Goal: Task Accomplishment & Management: Use online tool/utility

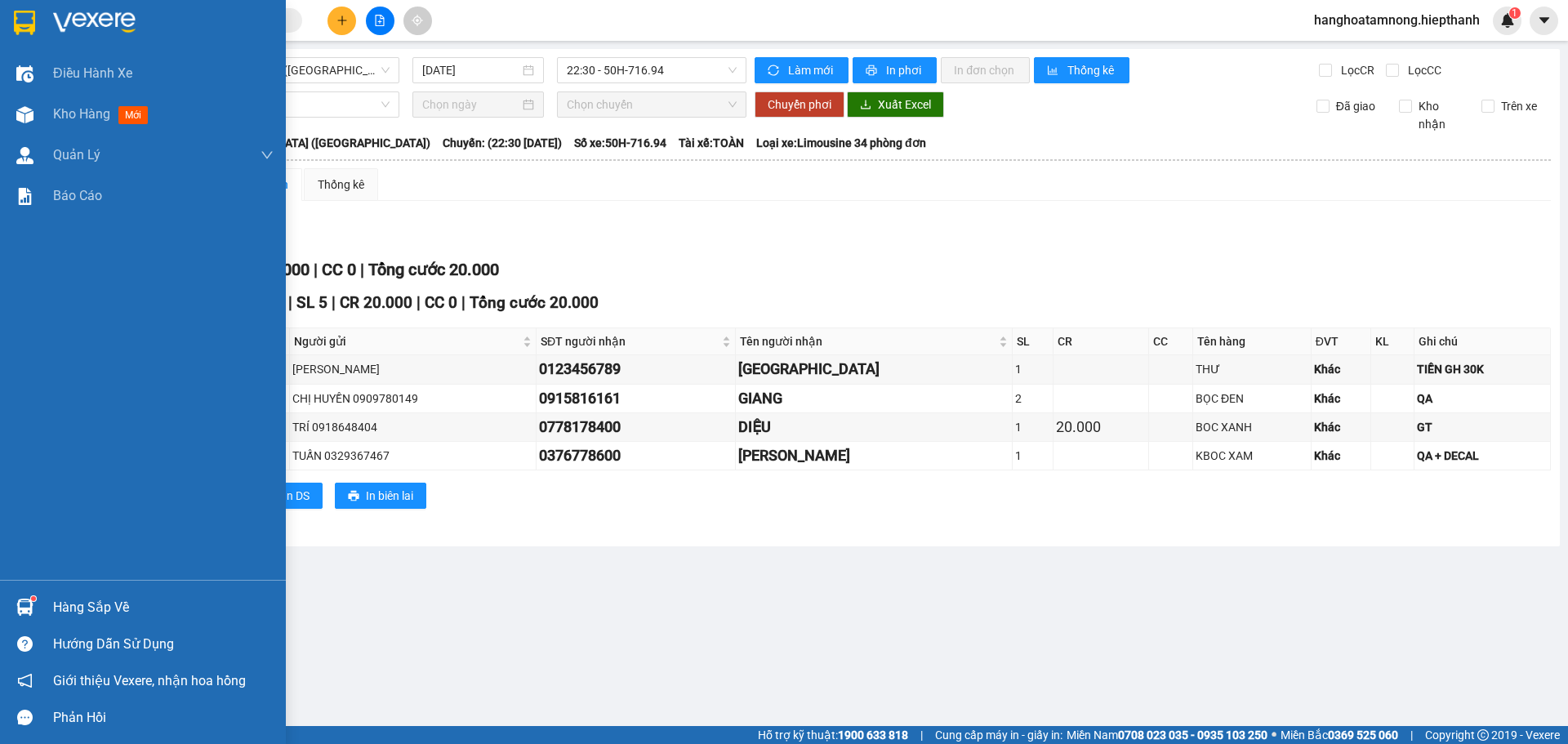
click at [31, 117] on img at bounding box center [24, 115] width 17 height 17
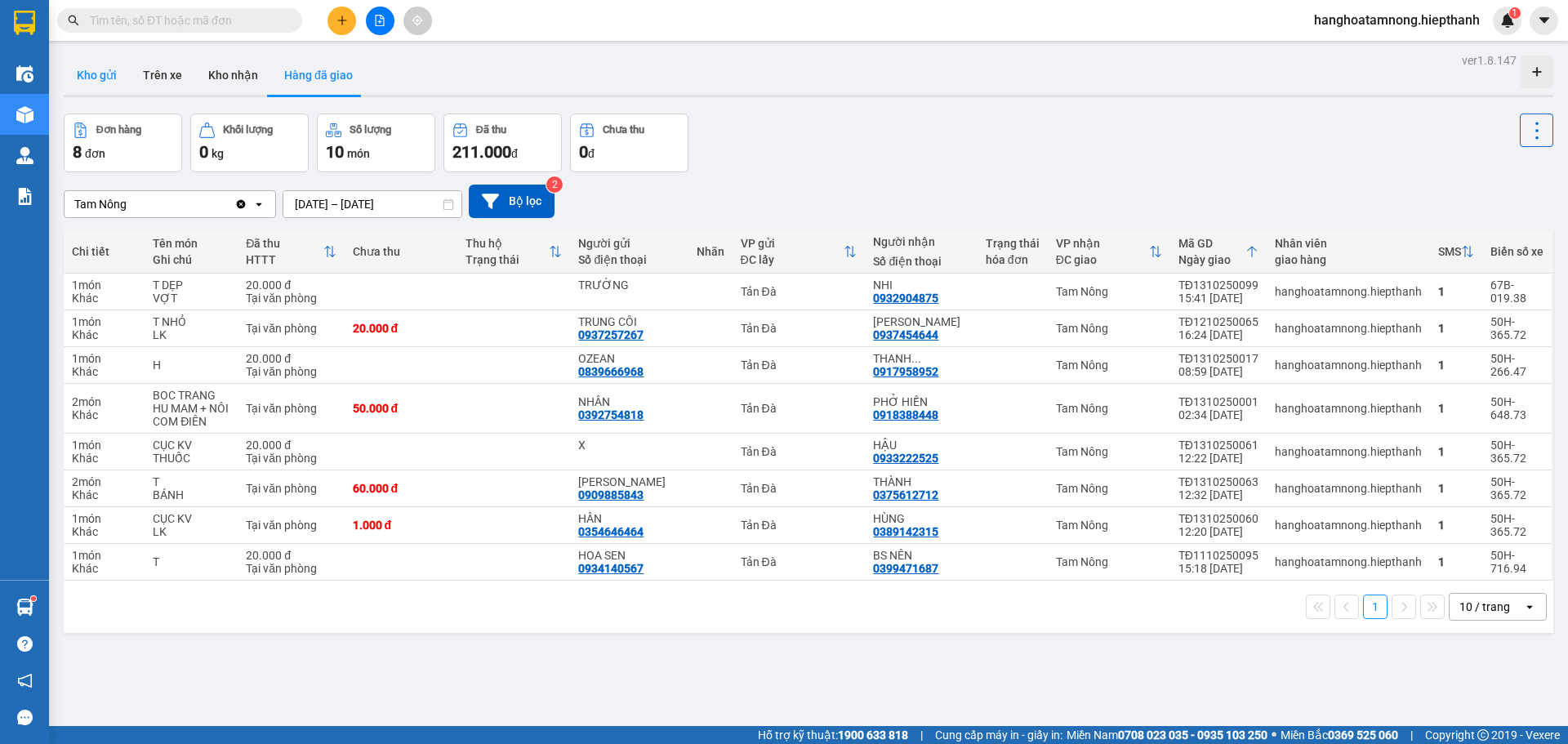
click at [105, 72] on button "Kho gửi" at bounding box center [97, 75] width 66 height 39
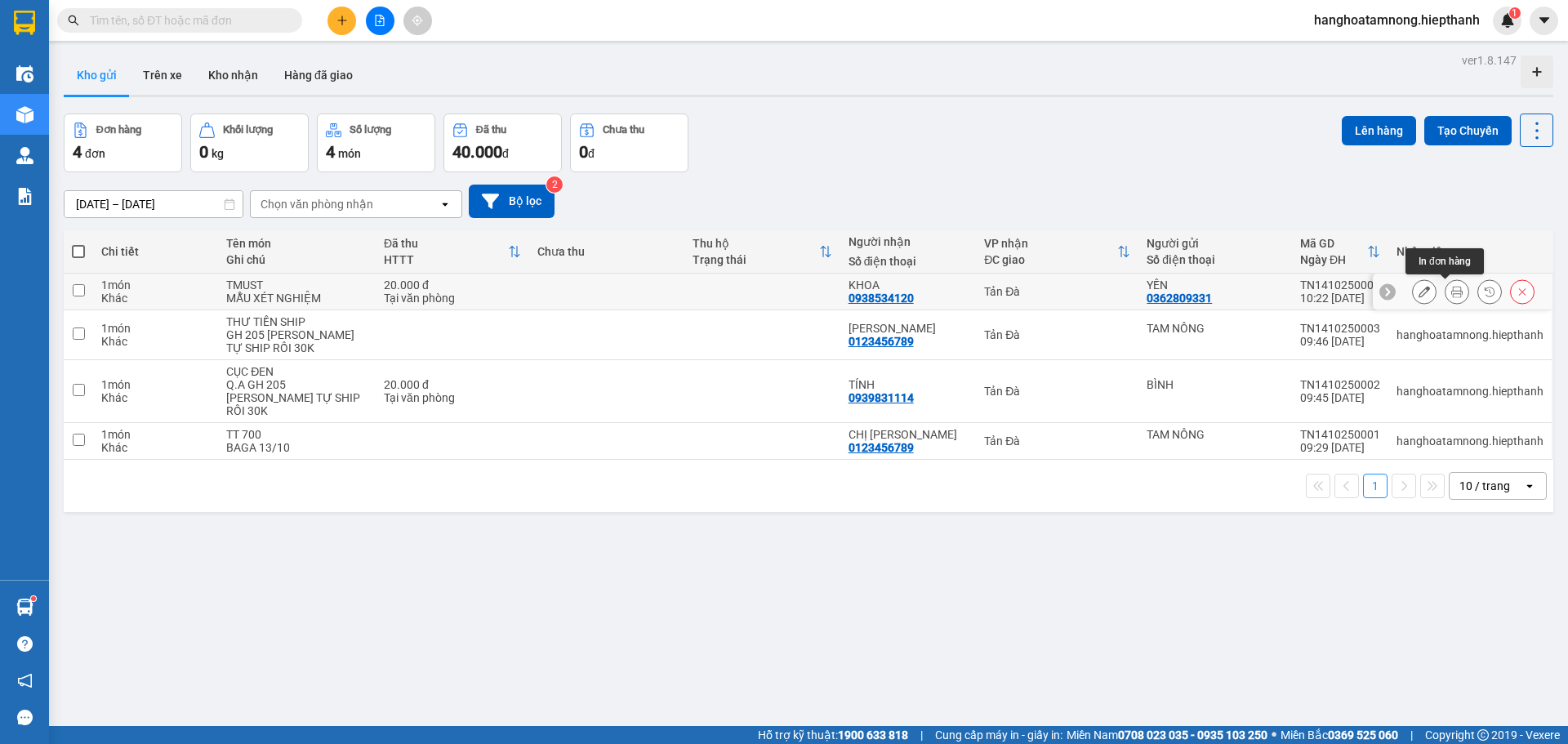
click at [1451, 291] on icon at bounding box center [1457, 292] width 12 height 12
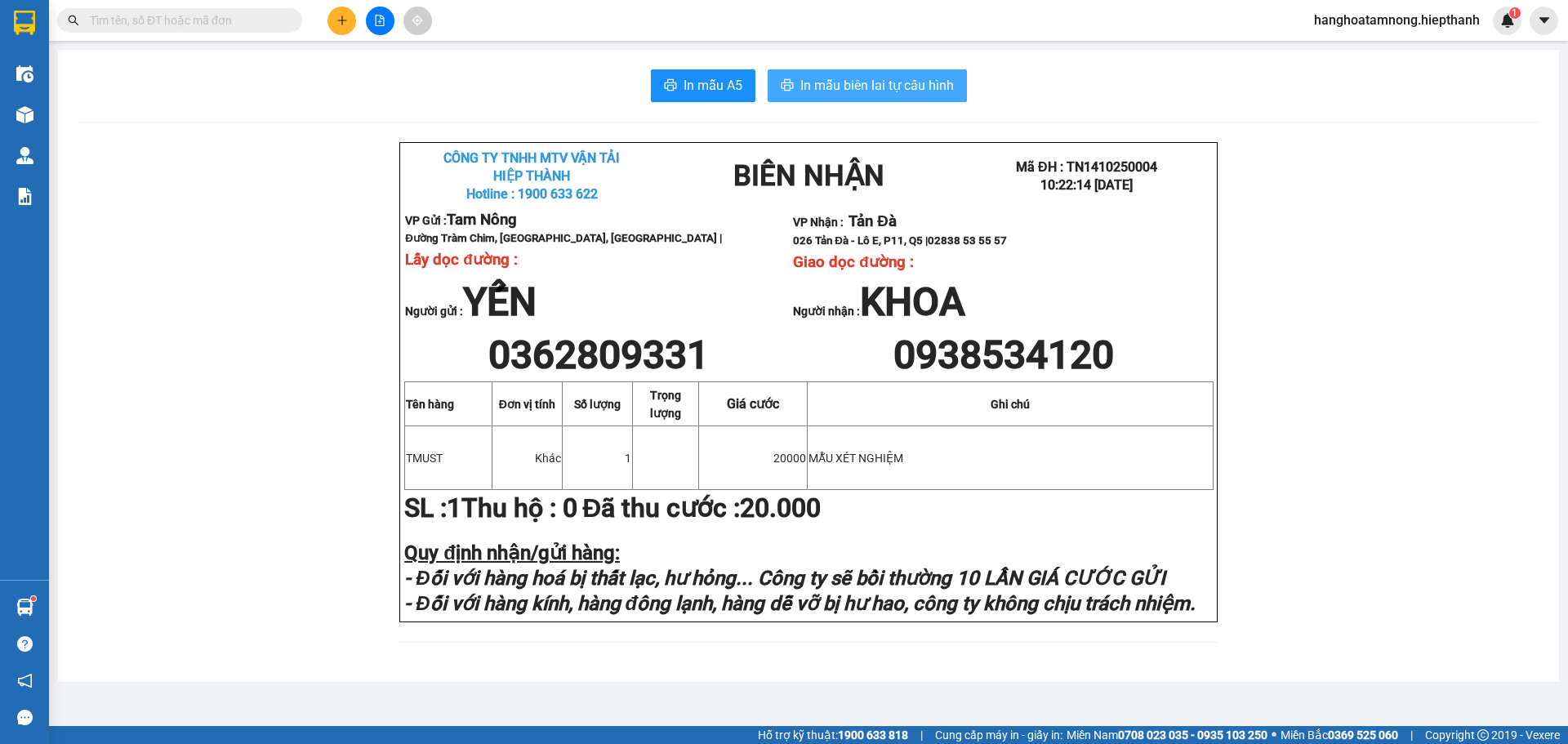
click at [945, 83] on span "In mẫu biên lai tự cấu hình" at bounding box center [877, 85] width 153 height 20
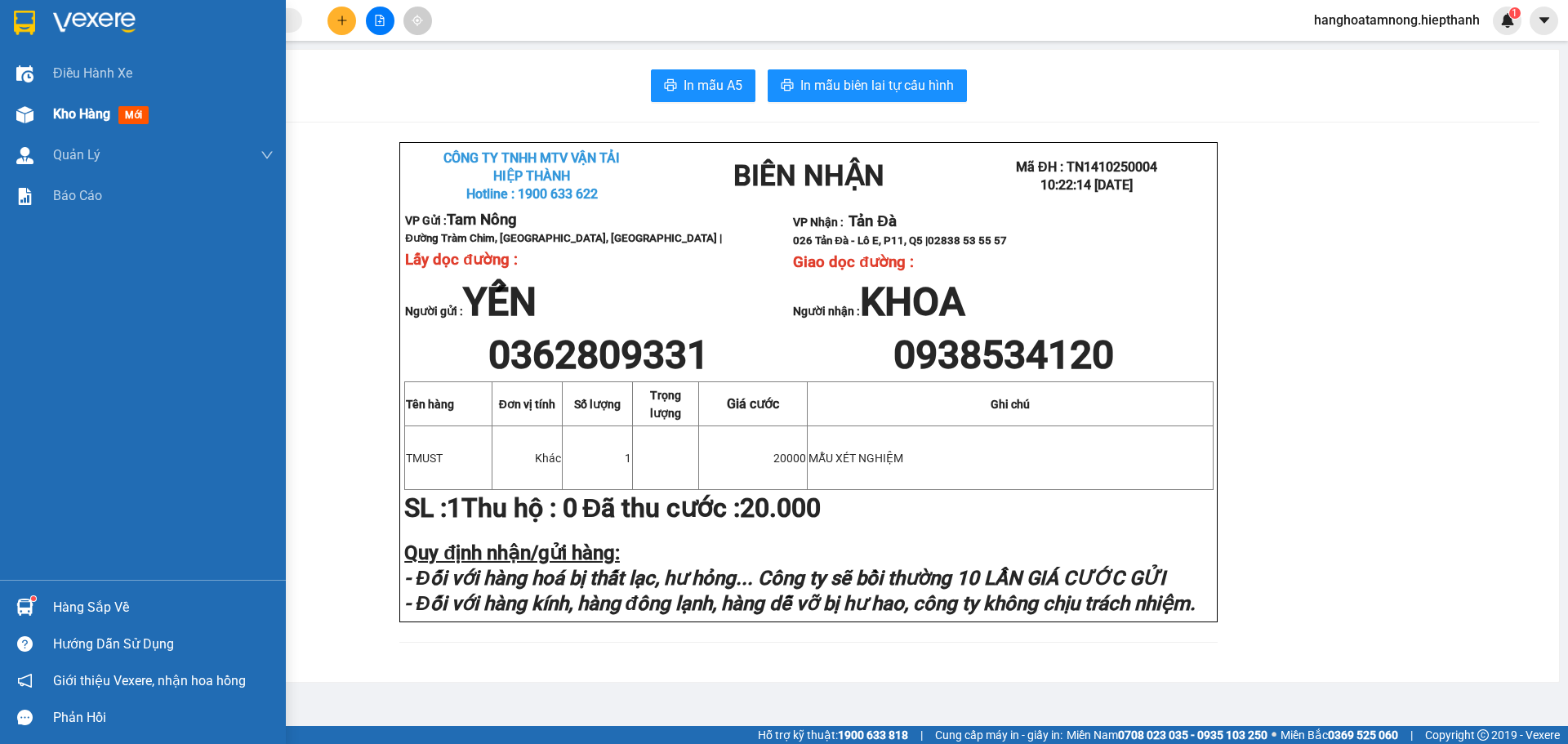
click at [38, 111] on div at bounding box center [25, 115] width 29 height 29
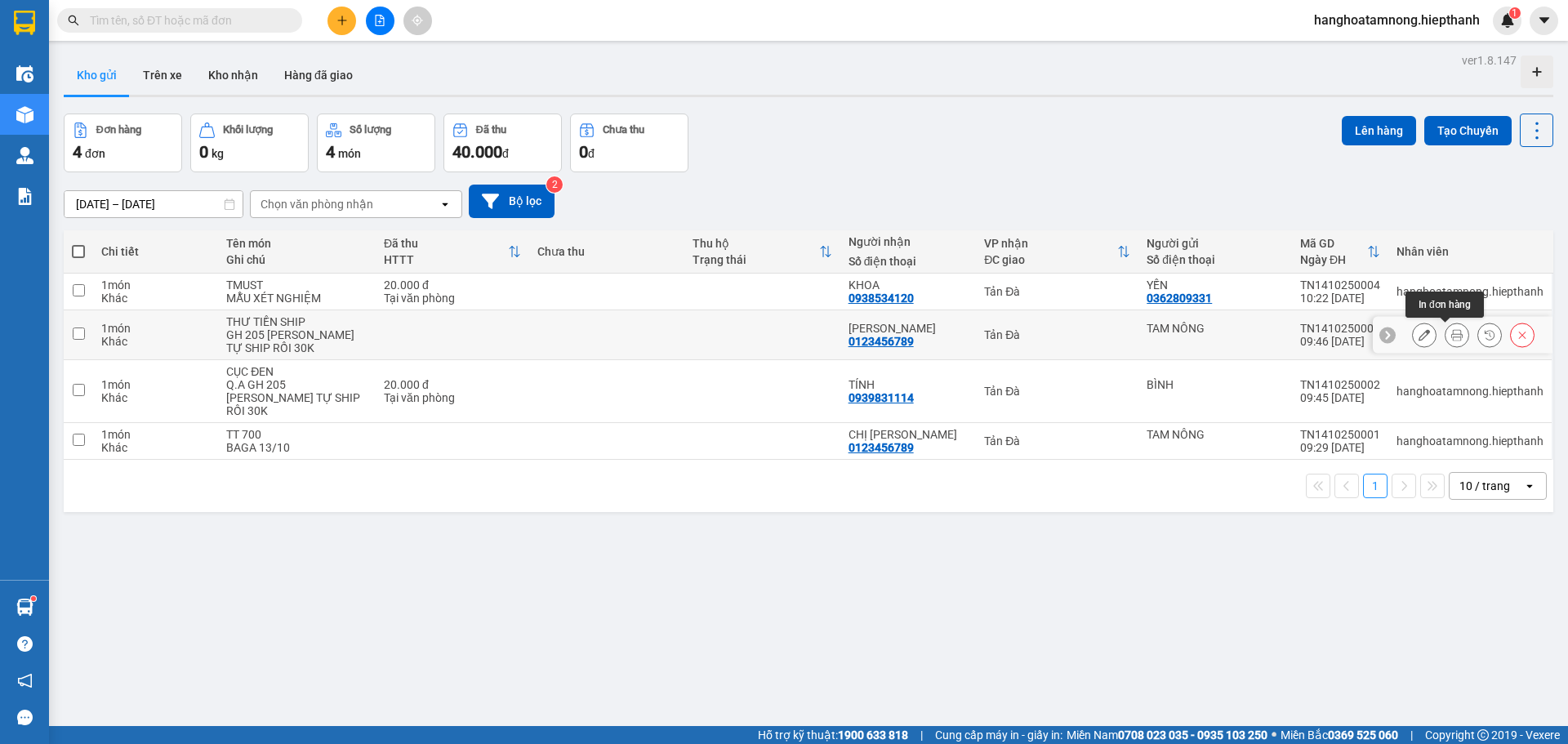
click at [1451, 333] on icon at bounding box center [1457, 335] width 12 height 12
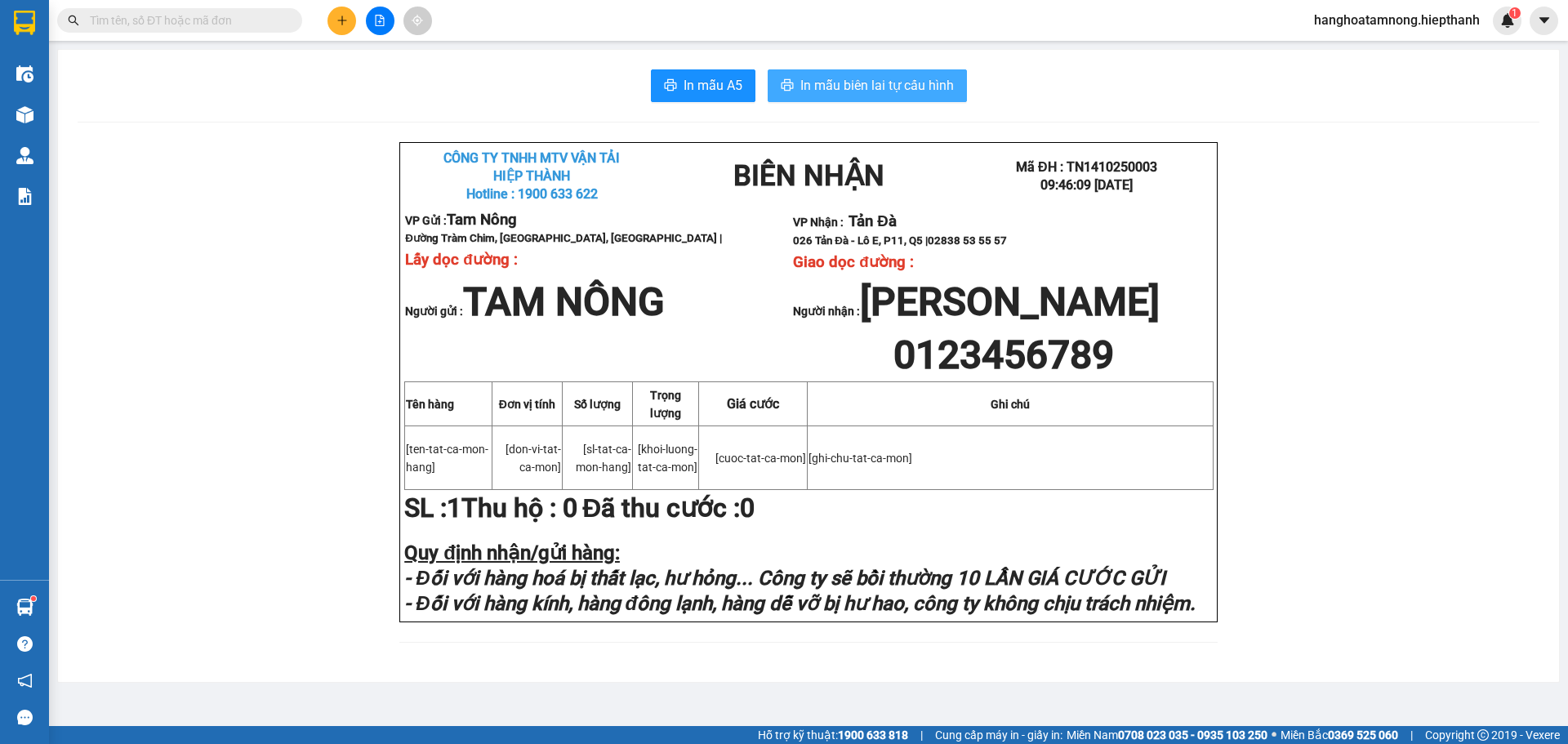
click at [863, 70] on button "In mẫu biên lai tự cấu hình" at bounding box center [867, 85] width 199 height 33
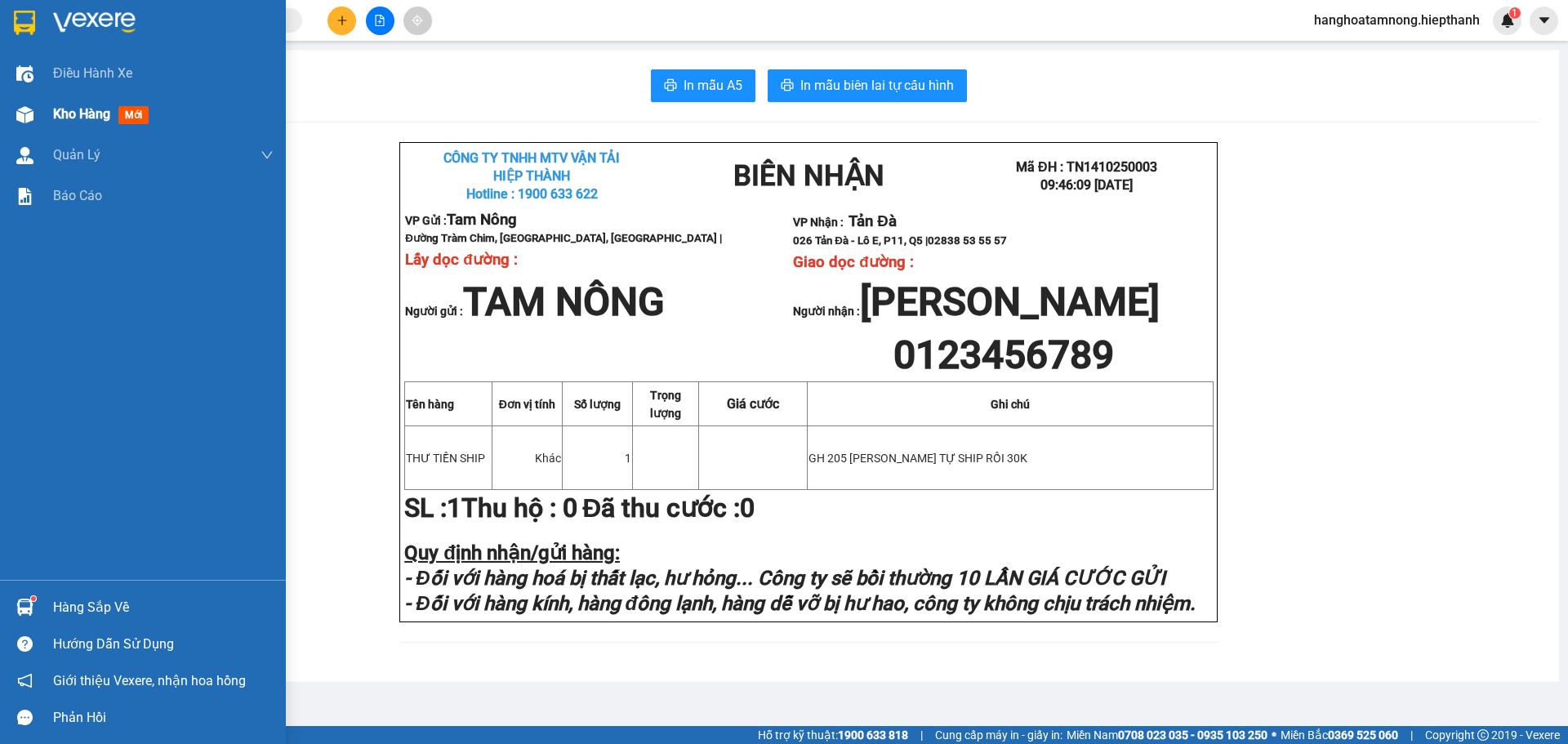
click at [42, 109] on div "Kho hàng mới" at bounding box center [142, 114] width 286 height 40
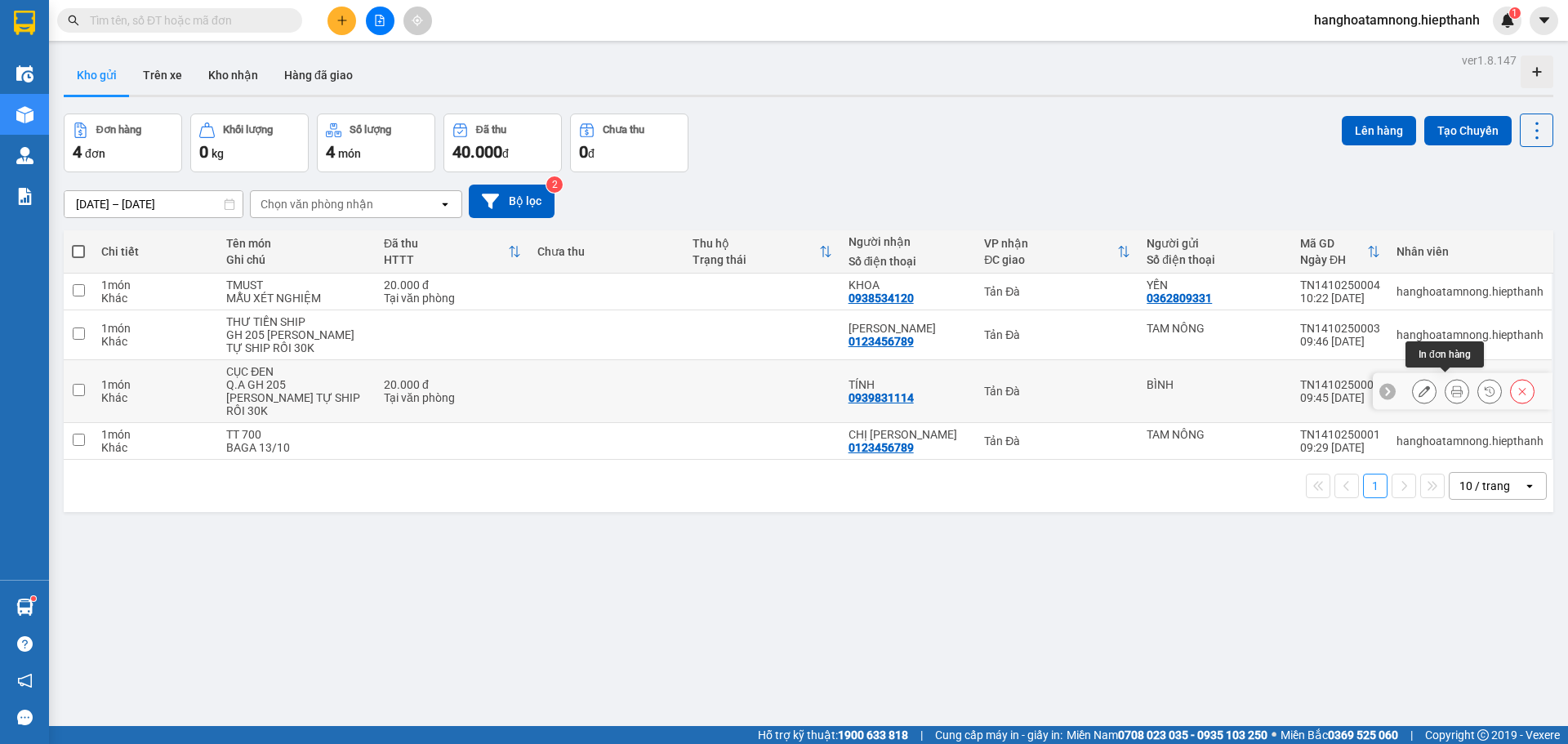
click at [1451, 388] on icon at bounding box center [1457, 391] width 12 height 12
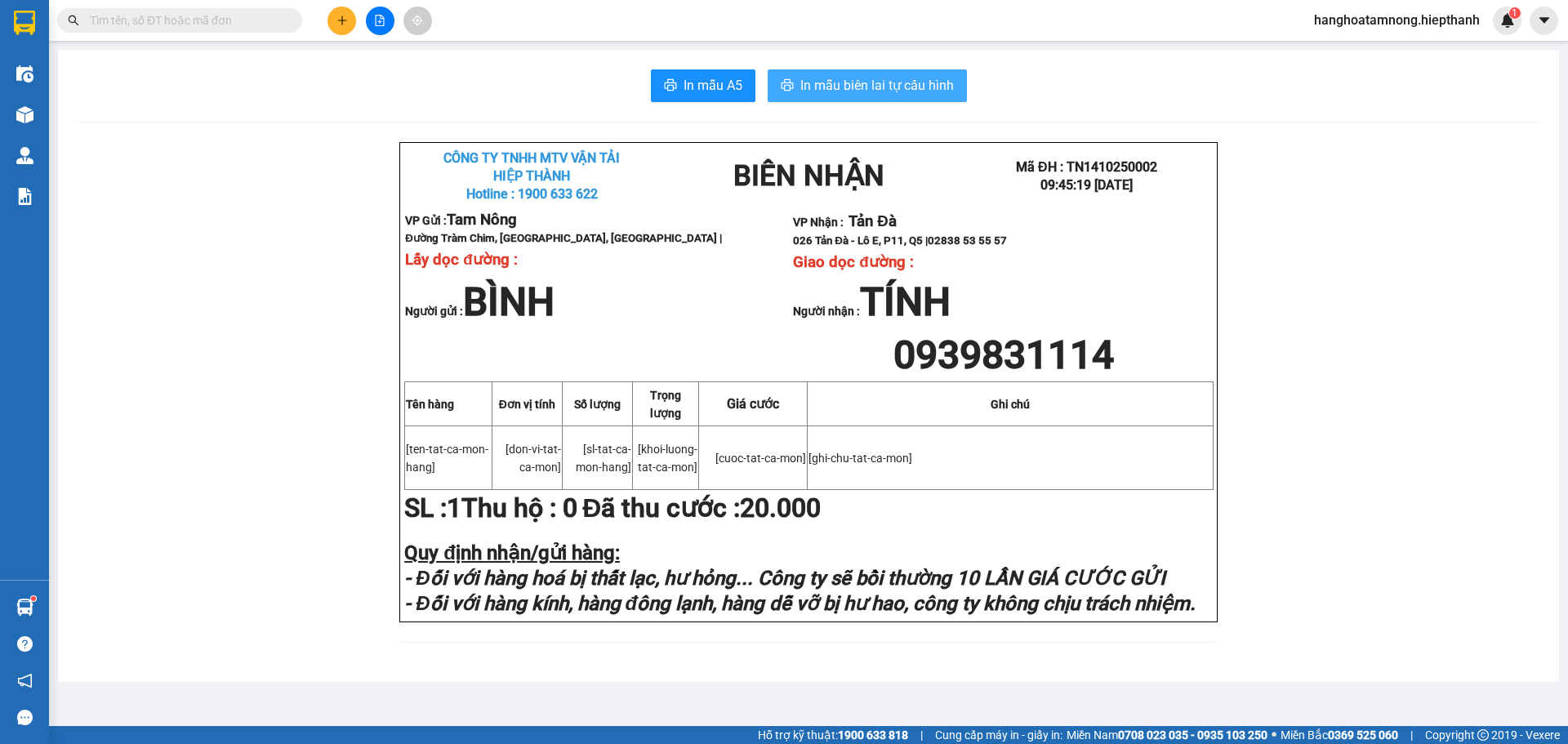
click at [892, 77] on span "In mẫu biên lai tự cấu hình" at bounding box center [877, 85] width 153 height 20
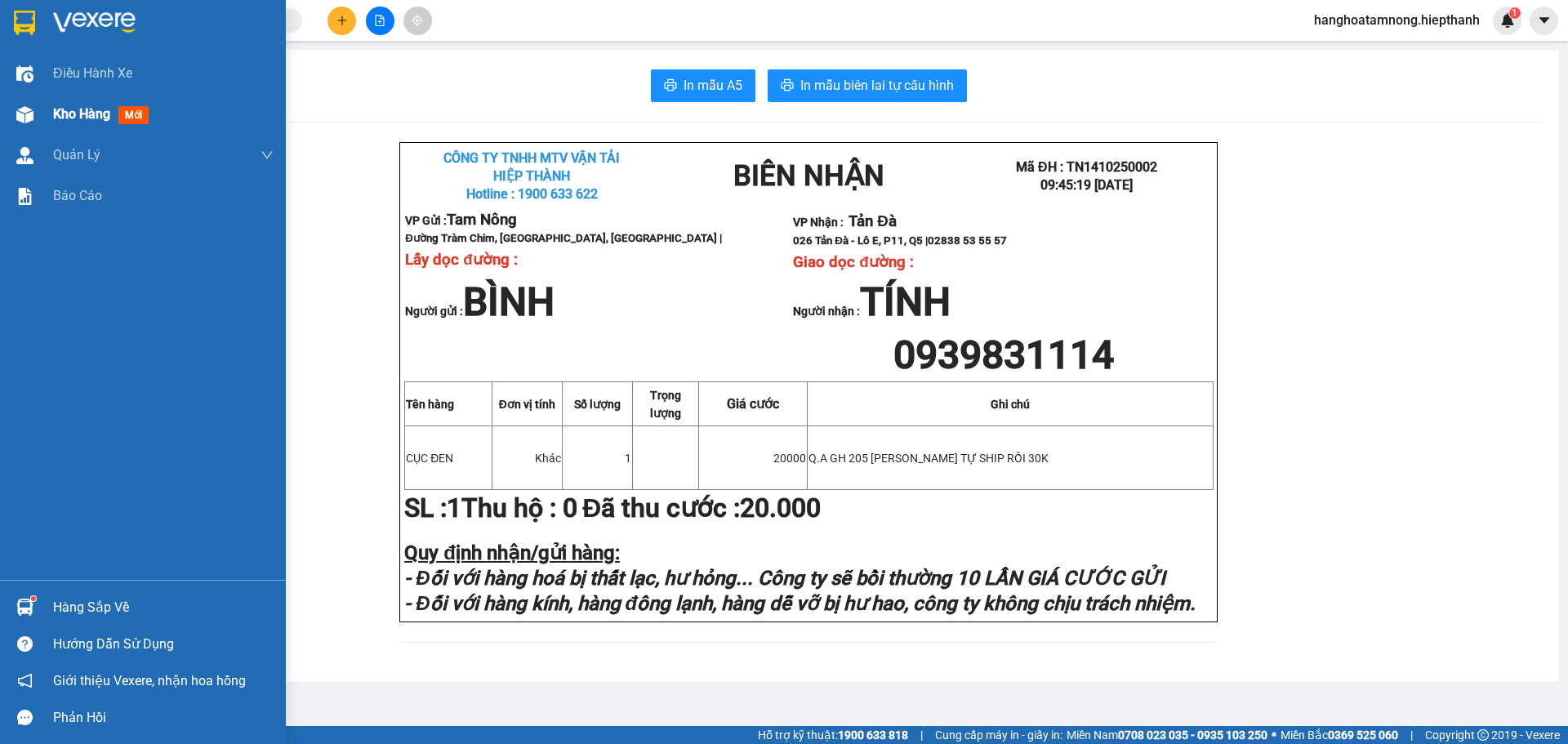
click at [68, 111] on span "Kho hàng" at bounding box center [82, 114] width 57 height 15
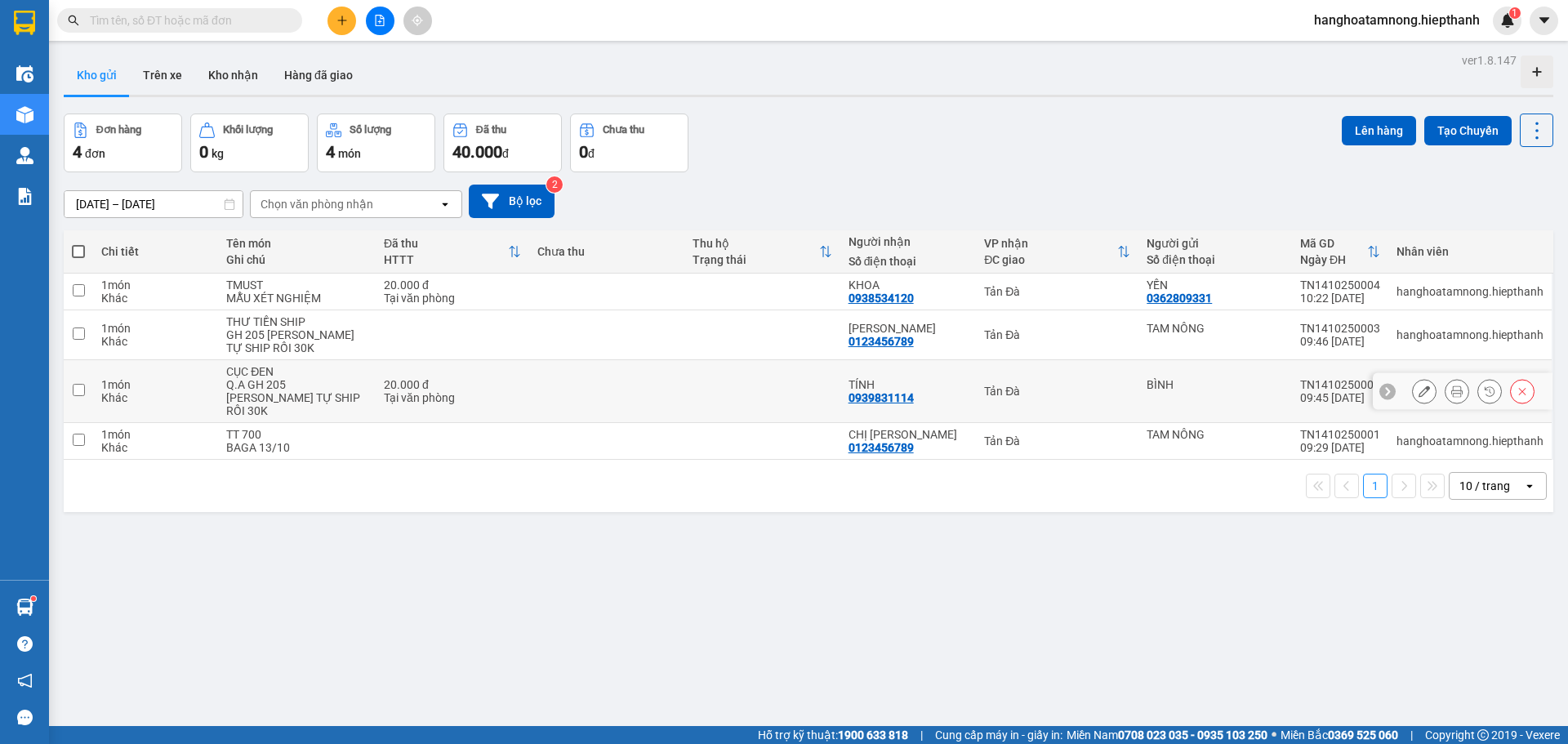
click at [1451, 385] on icon at bounding box center [1457, 391] width 12 height 12
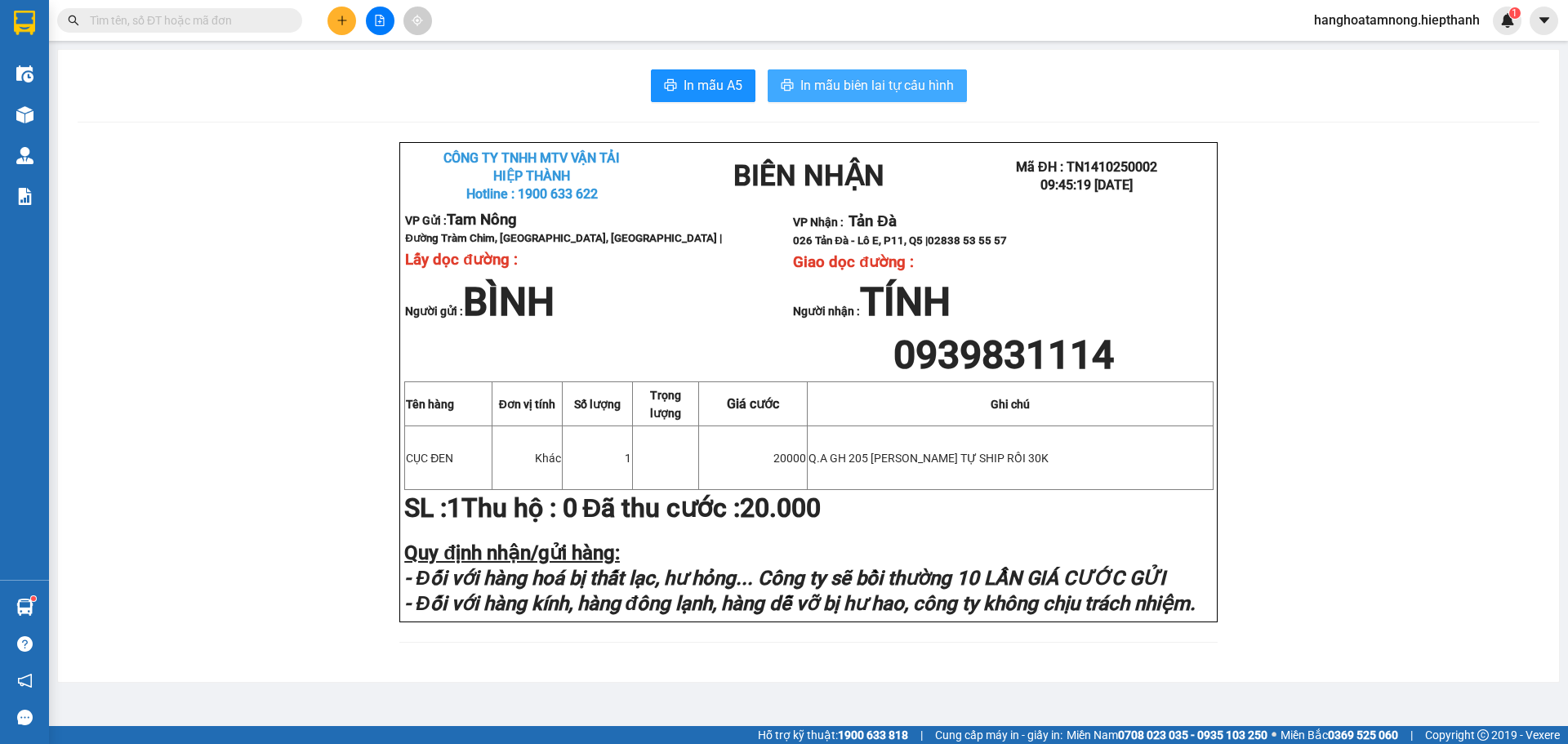
click at [891, 96] on button "In mẫu biên lai tự cấu hình" at bounding box center [867, 85] width 199 height 33
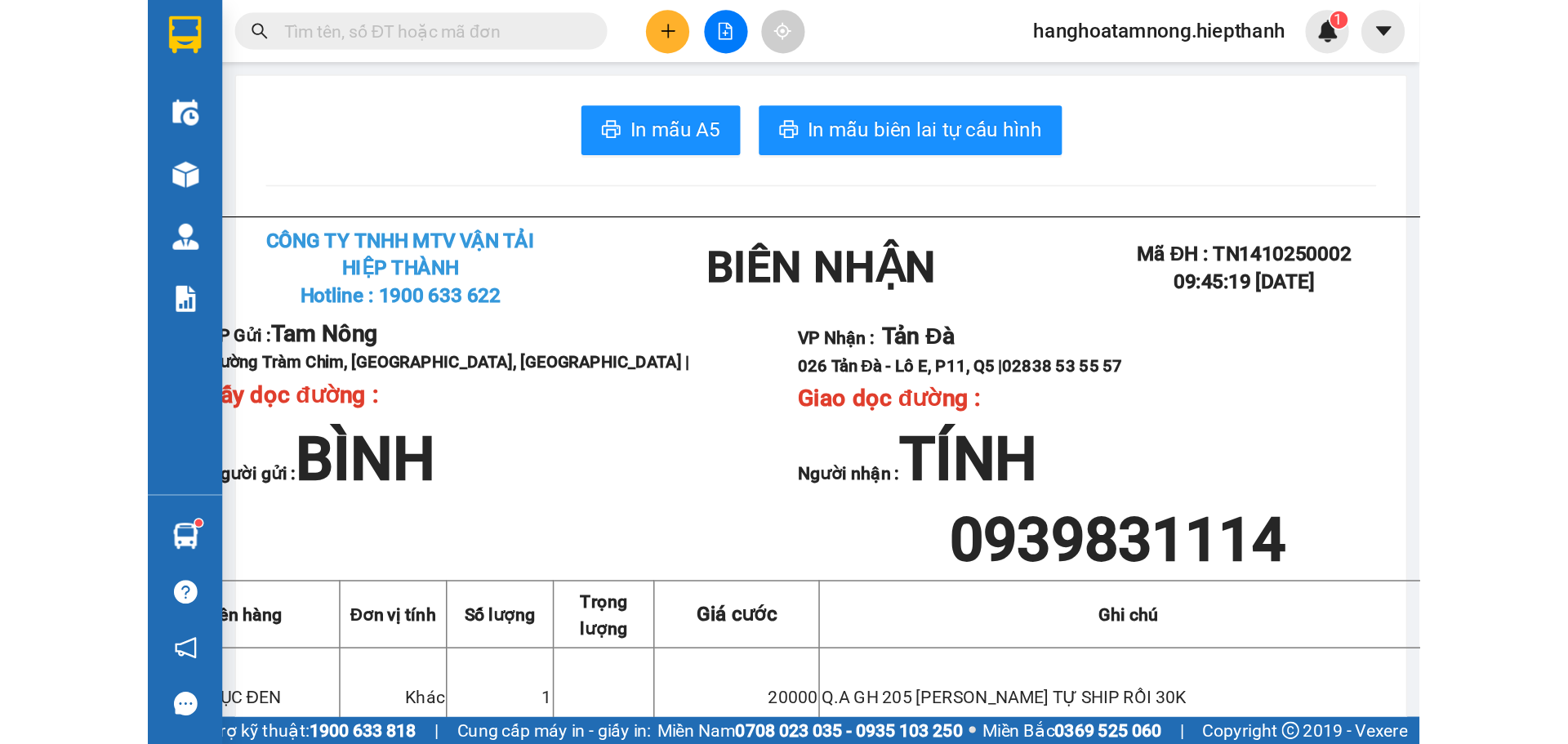
scroll to position [482, 0]
